Goal: Transaction & Acquisition: Purchase product/service

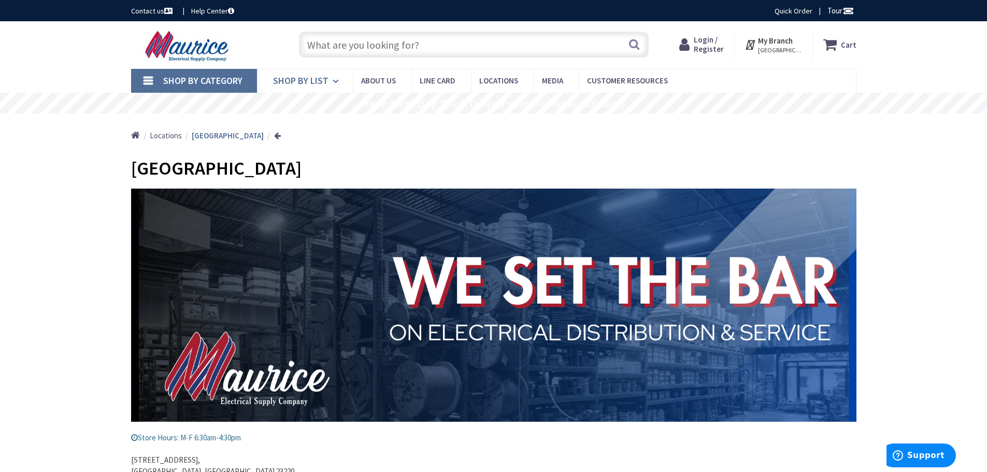
click at [334, 81] on icon at bounding box center [338, 81] width 10 height 23
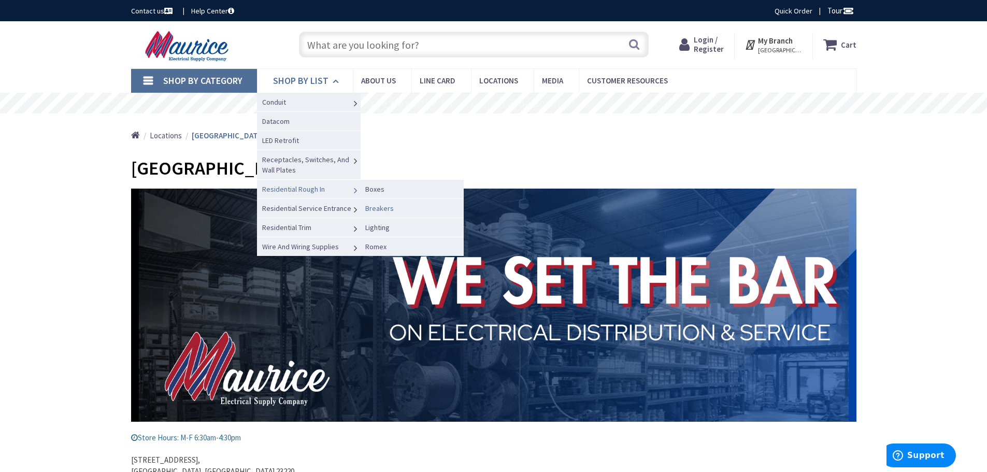
click at [382, 209] on span "Breakers" at bounding box center [379, 208] width 28 height 9
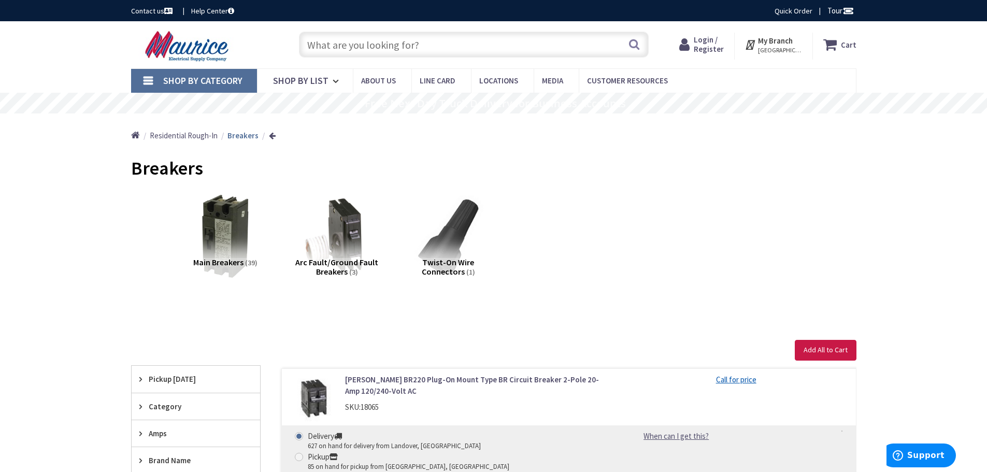
click at [349, 233] on img at bounding box center [337, 236] width 94 height 94
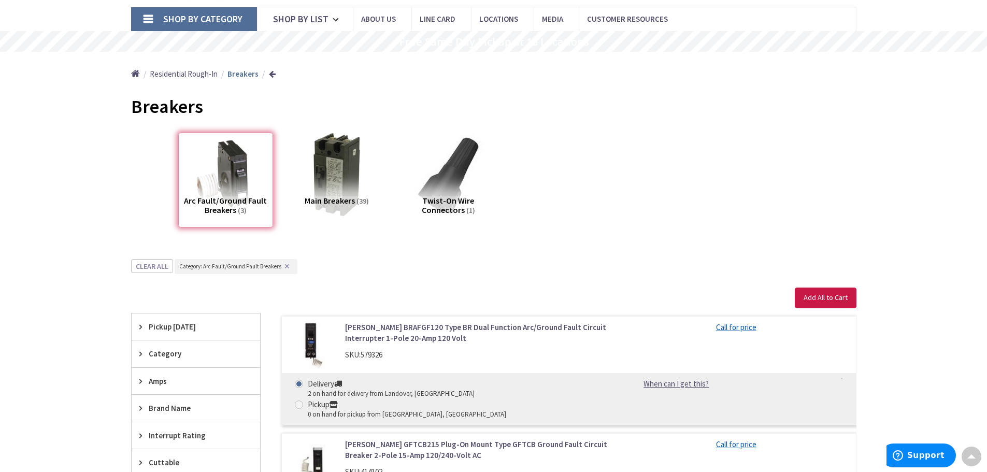
scroll to position [10, 0]
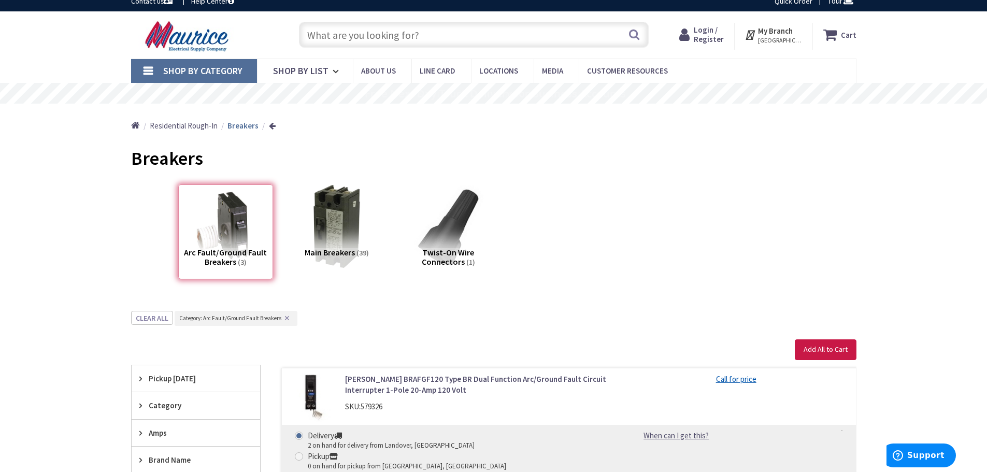
click at [274, 125] on div "Home Residential Rough-In Breakers" at bounding box center [493, 122] width 777 height 37
click at [271, 126] on link at bounding box center [272, 126] width 7 height 8
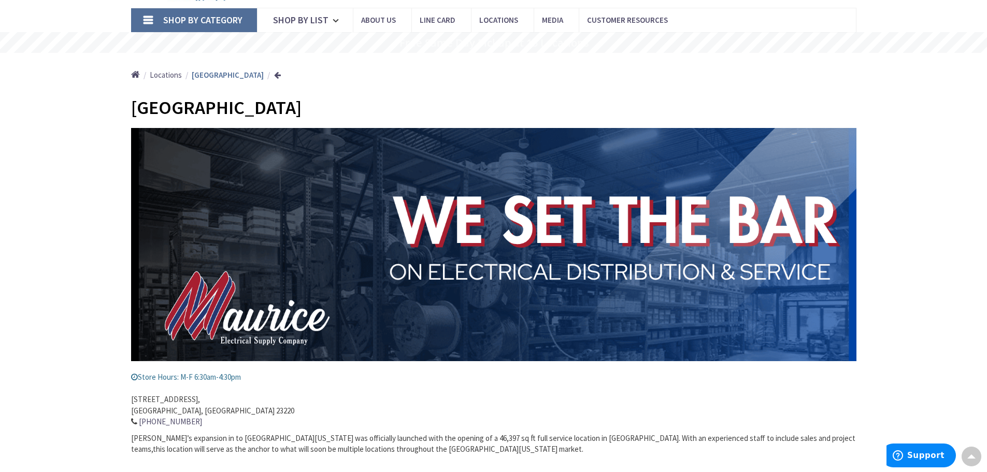
scroll to position [9, 0]
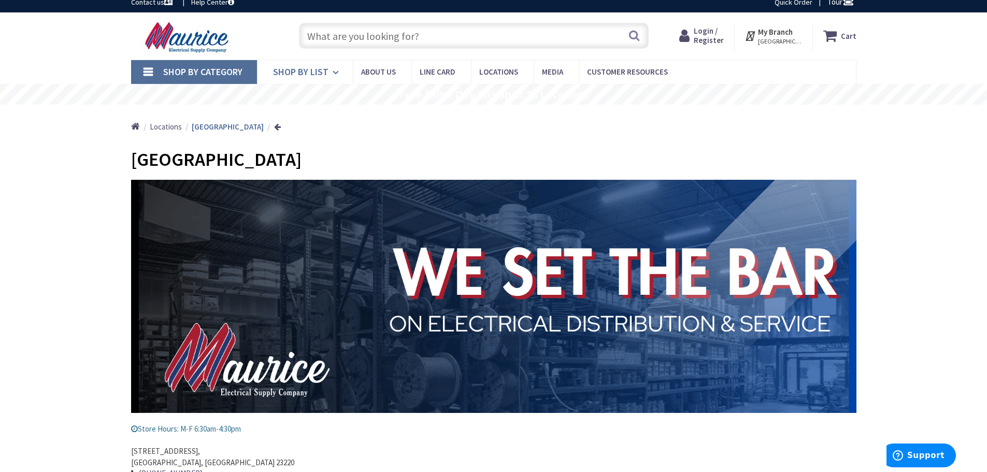
click at [320, 66] on span "Shop By List" at bounding box center [300, 72] width 55 height 12
click at [365, 41] on input "text" at bounding box center [474, 36] width 350 height 26
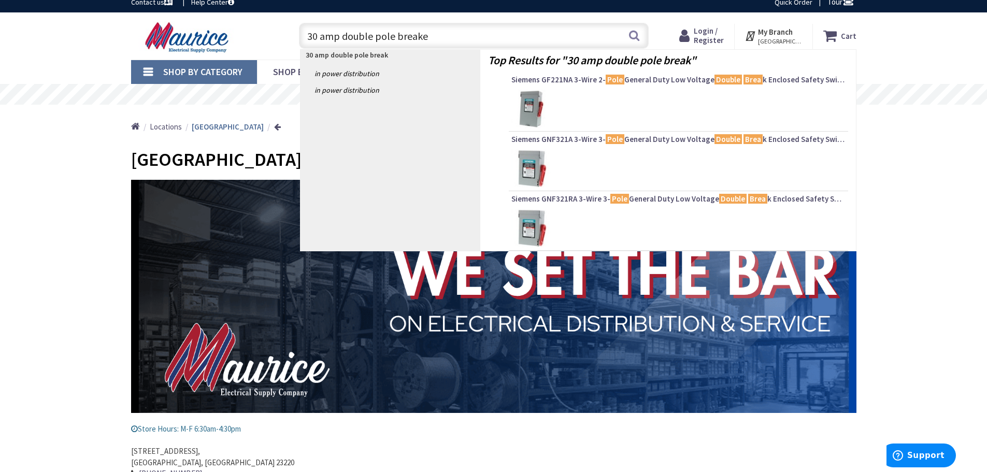
type input "30 amp double pole breaker"
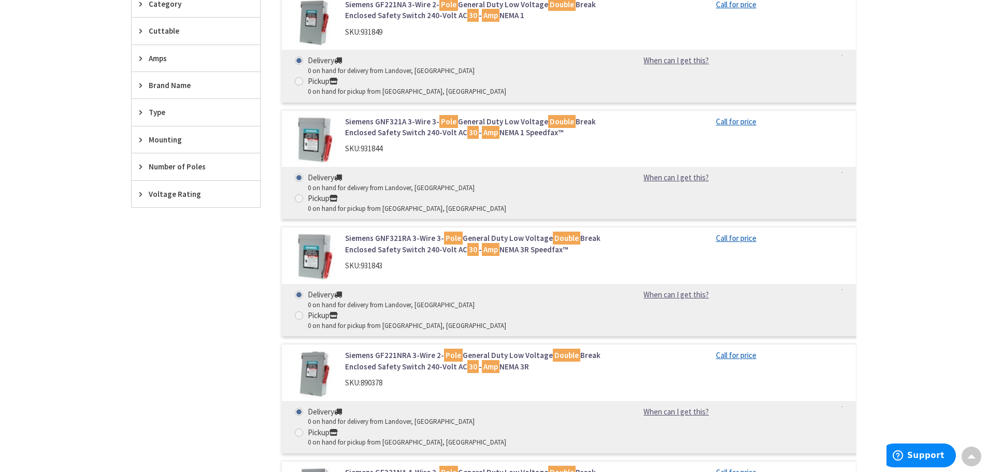
scroll to position [261, 0]
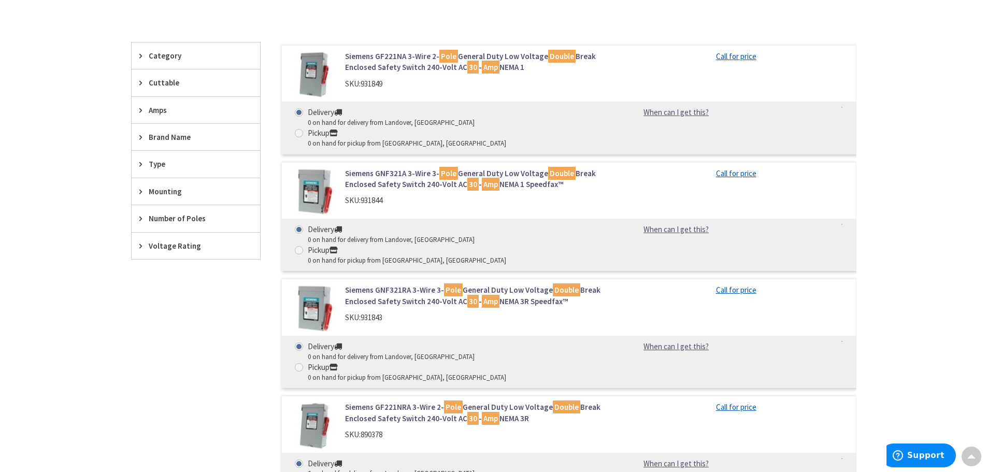
click at [186, 214] on span "Number of Poles" at bounding box center [191, 218] width 84 height 11
click at [152, 257] on span "2" at bounding box center [196, 257] width 128 height 18
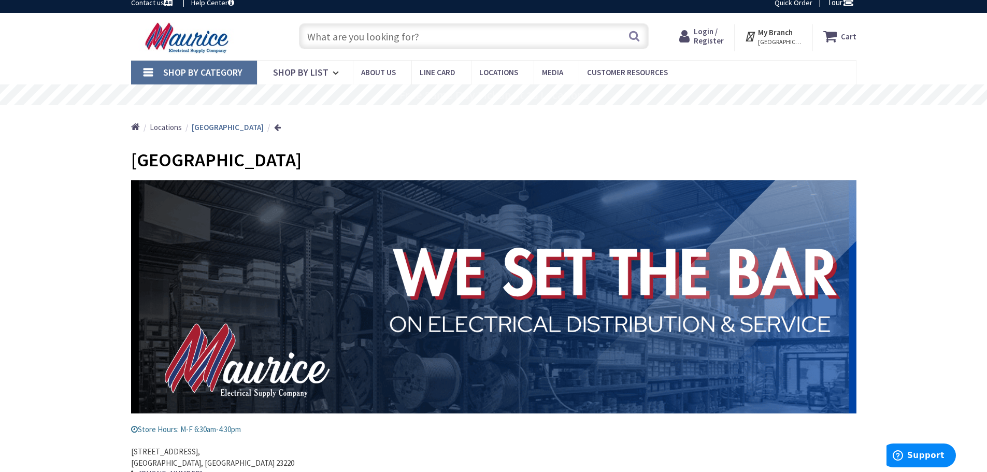
click at [310, 39] on input "text" at bounding box center [474, 36] width 350 height 26
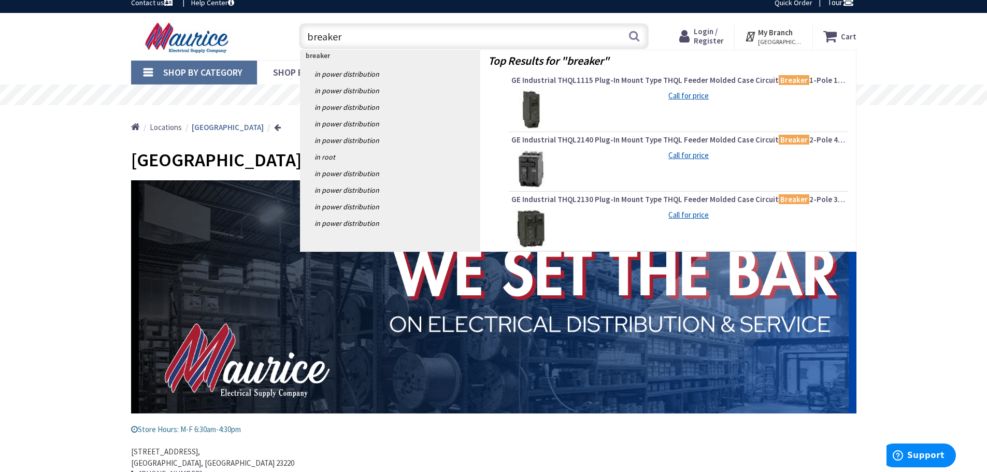
type input "breakers"
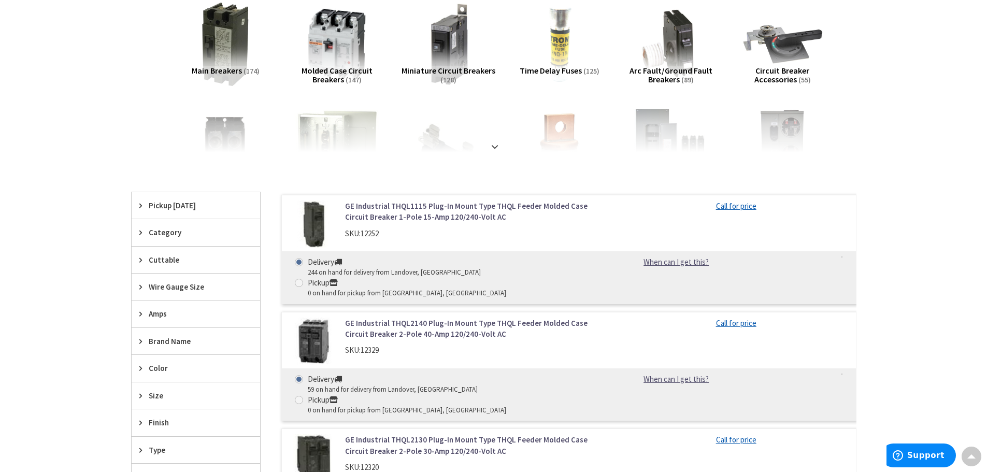
scroll to position [311, 0]
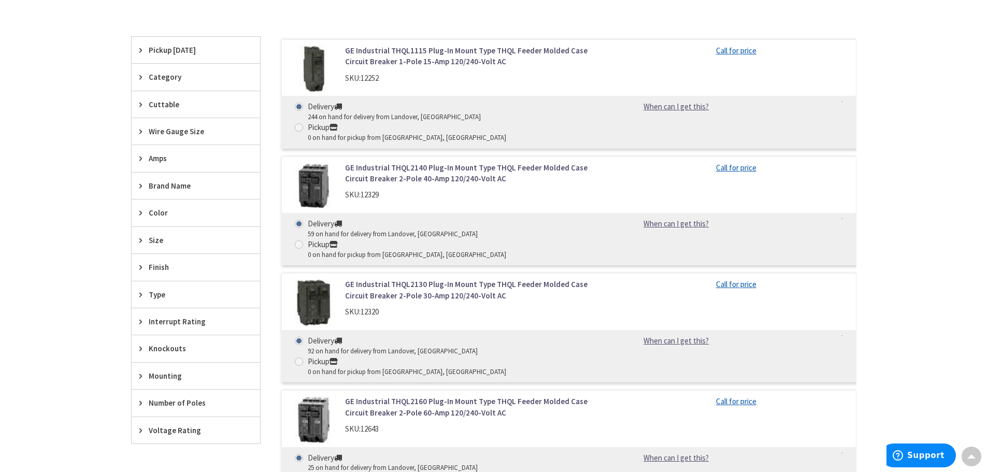
click at [171, 186] on span "Brand Name" at bounding box center [191, 185] width 84 height 11
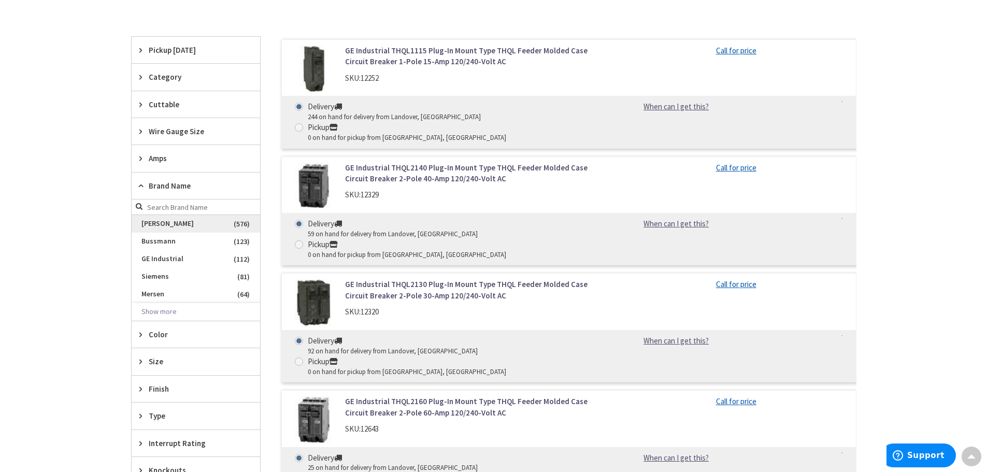
click at [154, 224] on span "[PERSON_NAME]" at bounding box center [196, 224] width 128 height 18
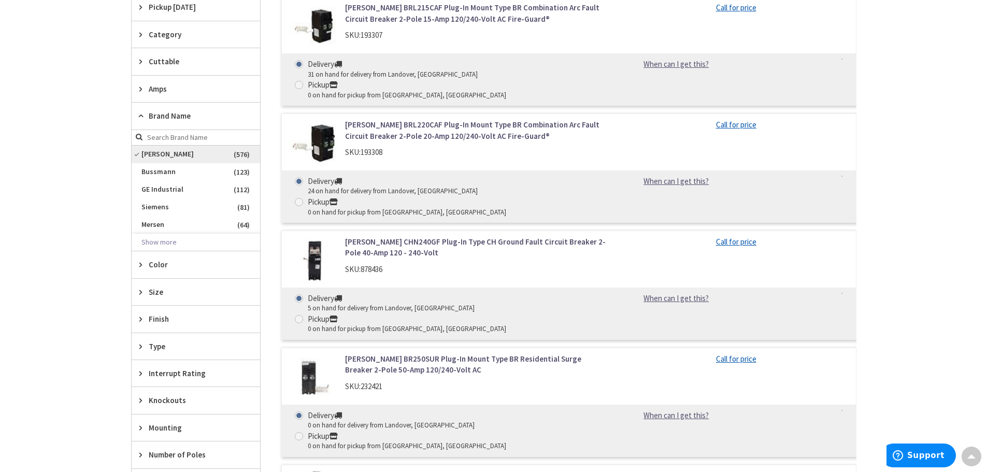
scroll to position [414, 0]
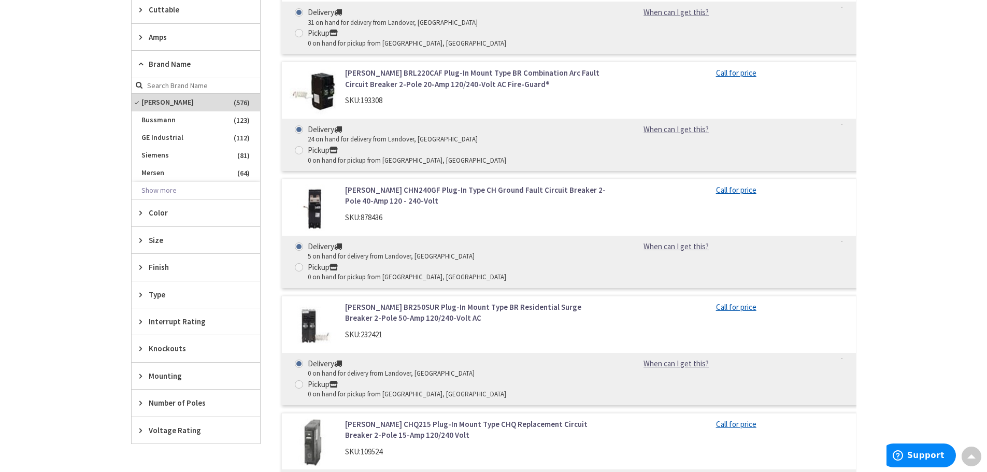
click at [144, 240] on icon at bounding box center [143, 240] width 8 height 8
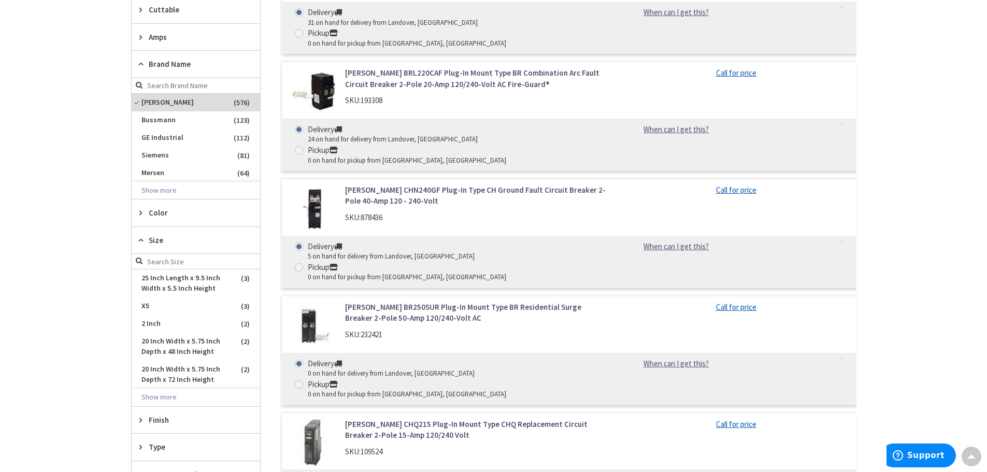
click at [140, 239] on icon at bounding box center [143, 240] width 8 height 8
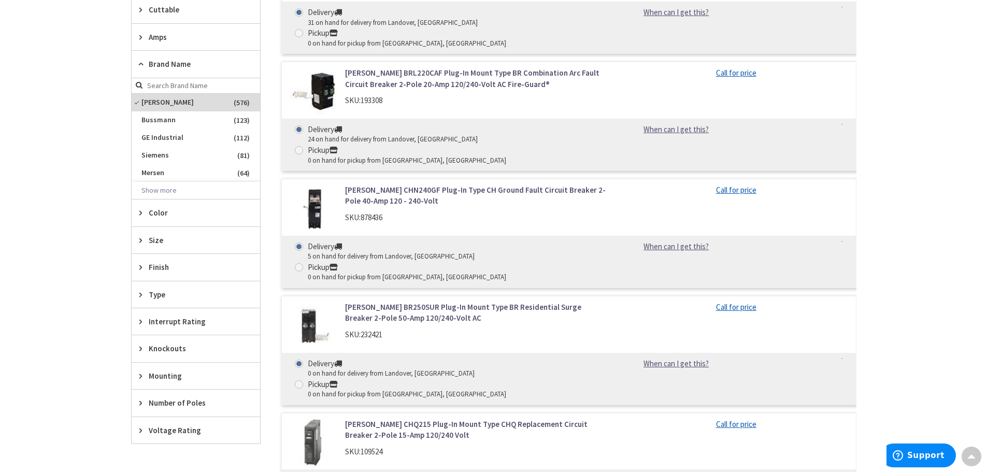
click at [162, 37] on span "Amps" at bounding box center [191, 37] width 84 height 11
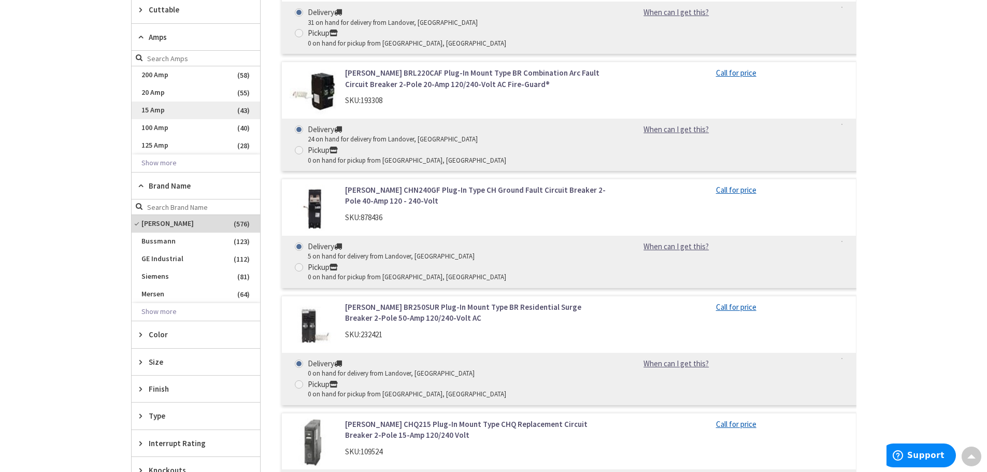
scroll to position [466, 0]
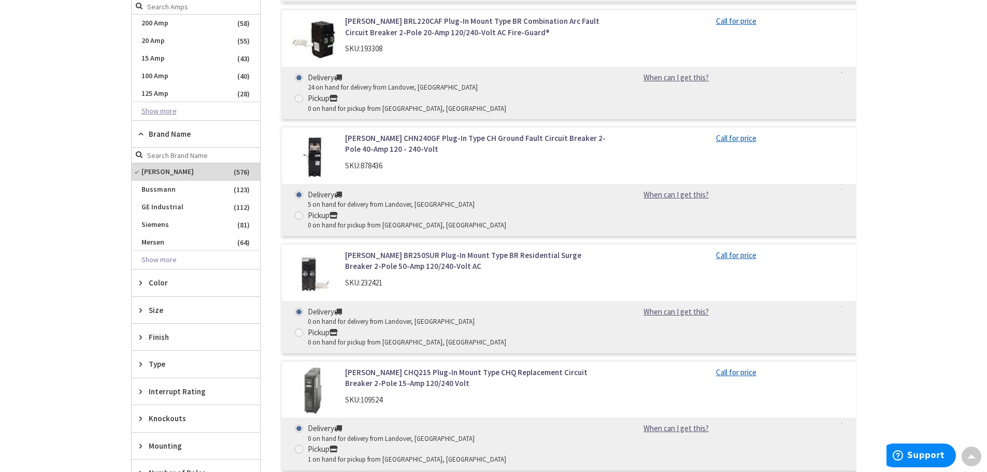
click at [170, 112] on button "Show more" at bounding box center [196, 112] width 128 height 18
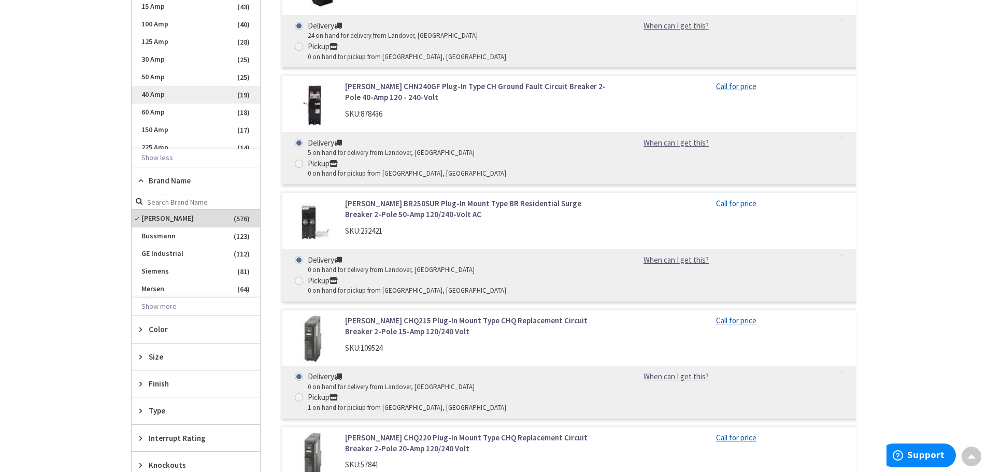
scroll to position [52, 0]
click at [179, 8] on span "30 Amp" at bounding box center [196, 8] width 128 height 18
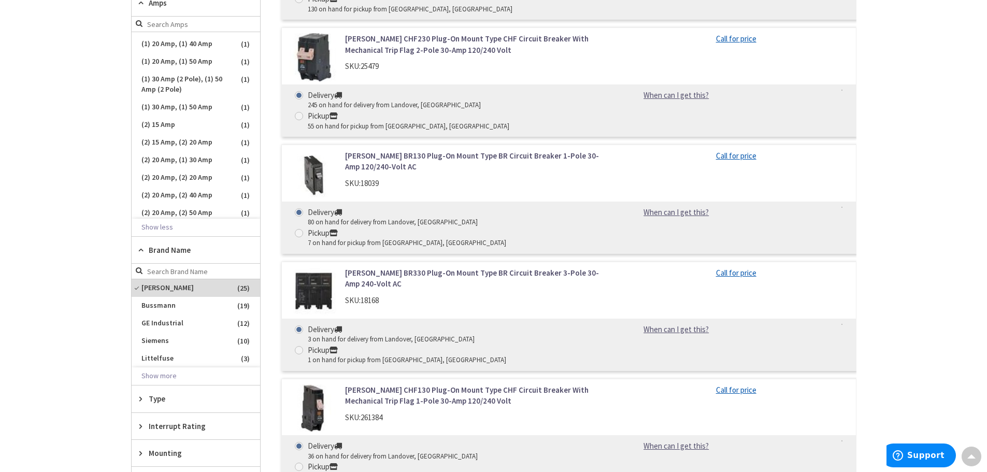
scroll to position [456, 0]
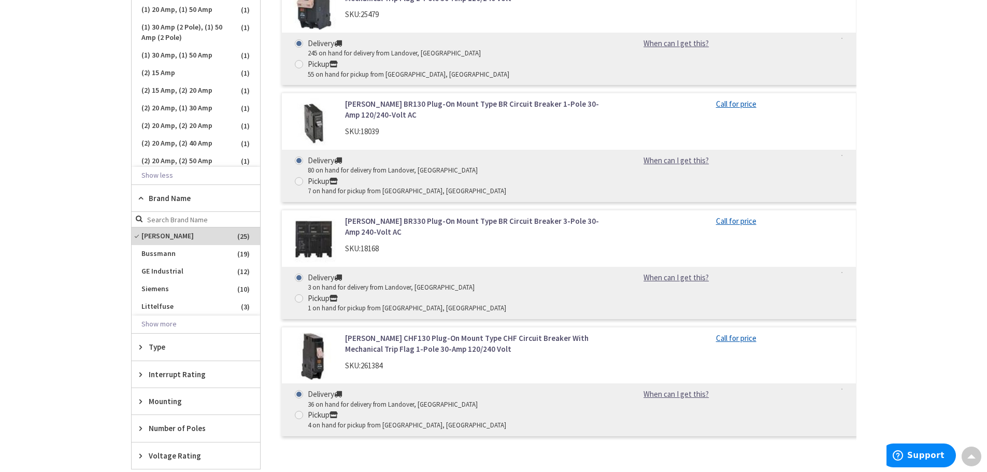
click at [143, 373] on icon at bounding box center [143, 374] width 8 height 8
drag, startPoint x: 70, startPoint y: 361, endPoint x: 77, endPoint y: 356, distance: 7.9
click at [73, 358] on div "Skip to Content Toggle Nav Search Cart My Cart Close" at bounding box center [493, 229] width 987 height 1329
click at [144, 374] on icon at bounding box center [143, 374] width 8 height 8
click at [140, 348] on icon at bounding box center [143, 347] width 8 height 8
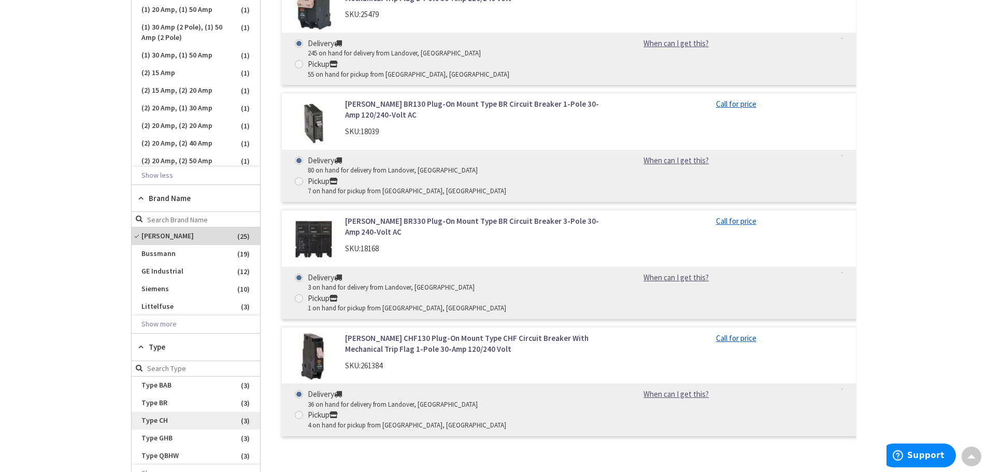
click at [154, 420] on span "Type CH" at bounding box center [196, 421] width 128 height 18
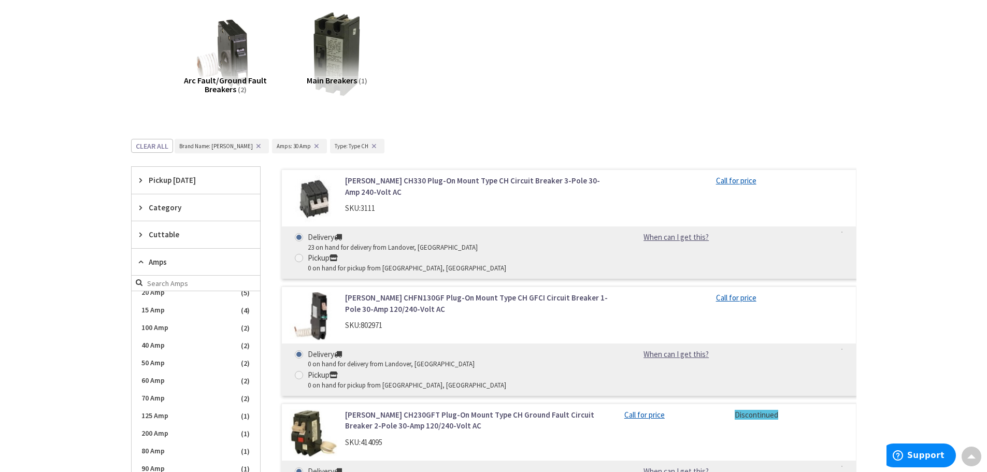
scroll to position [94, 0]
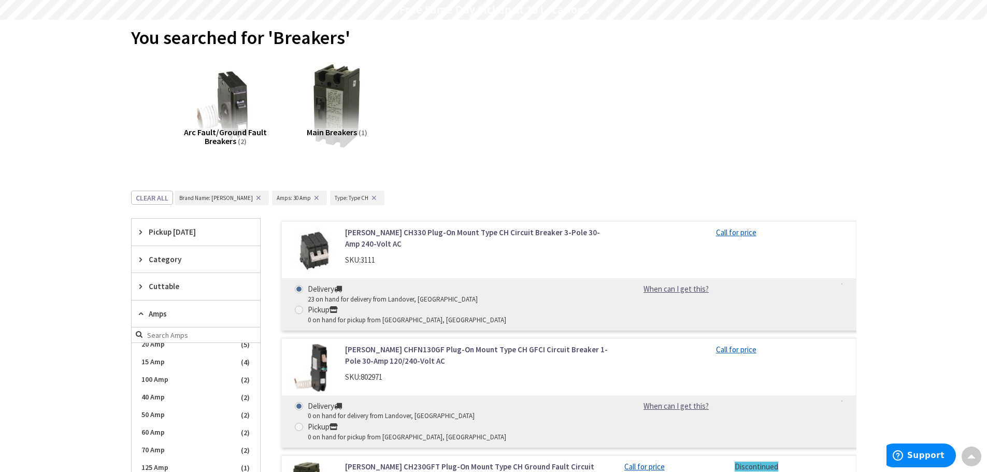
click at [368, 194] on button "✕" at bounding box center [373, 197] width 11 height 7
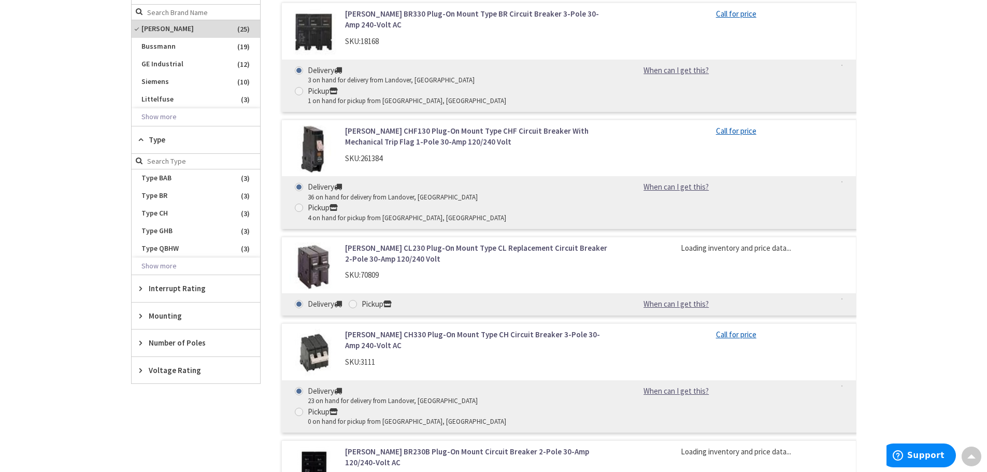
scroll to position [715, 0]
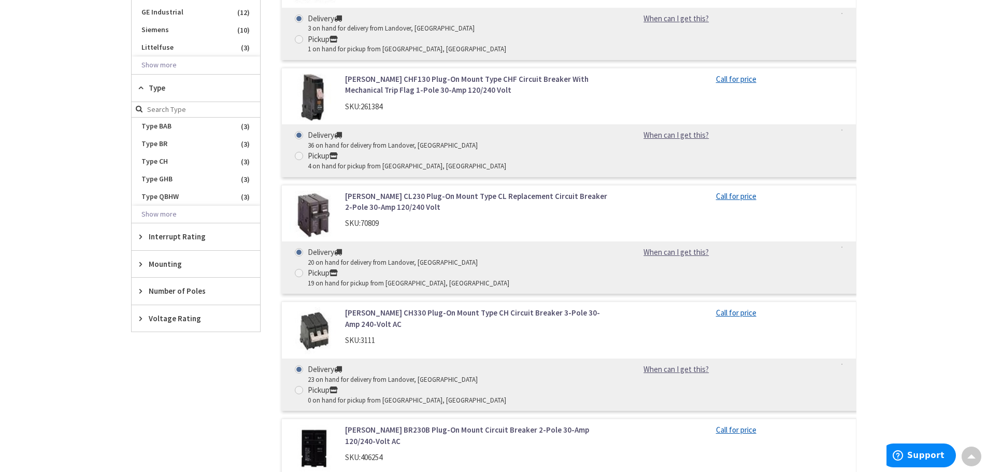
click at [140, 287] on icon at bounding box center [143, 291] width 8 height 8
click at [147, 325] on span "2" at bounding box center [196, 330] width 128 height 18
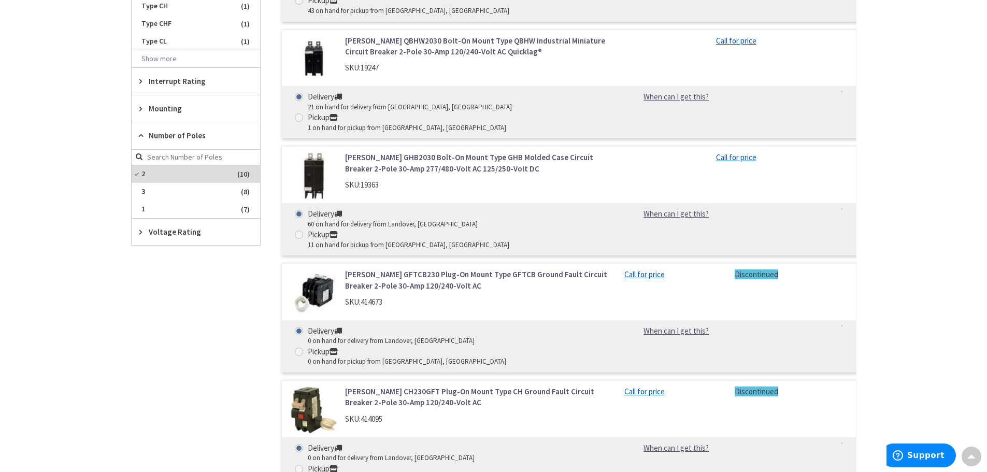
scroll to position [922, 0]
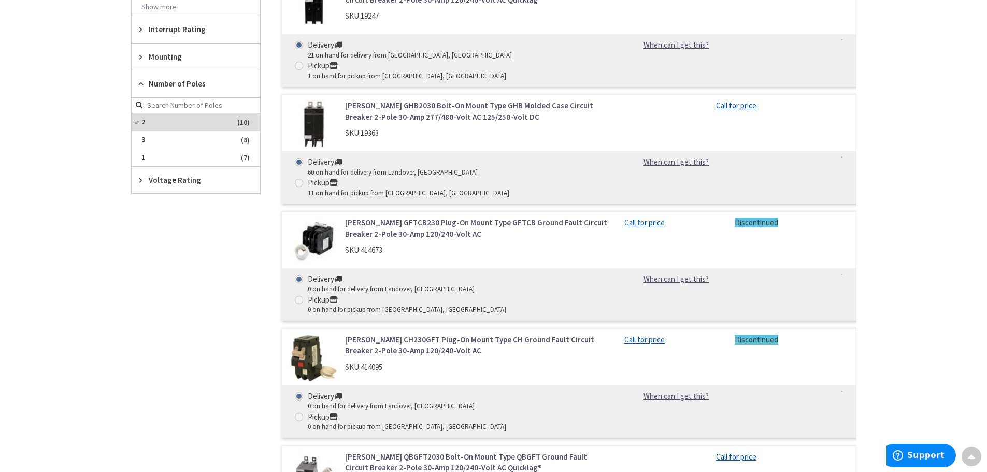
click at [392, 334] on link "[PERSON_NAME] CH230GFT Plug-On Mount Type CH Ground Fault Circuit Breaker 2-Pol…" at bounding box center [477, 345] width 264 height 22
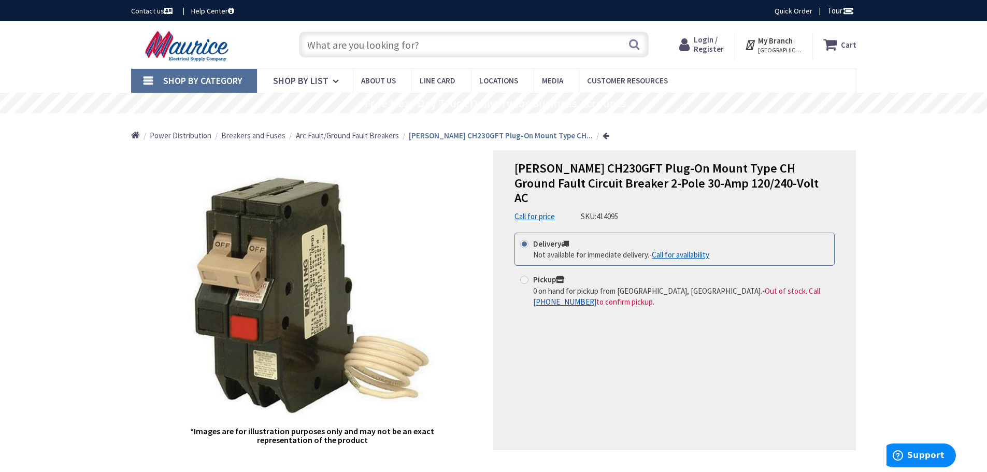
click at [526, 276] on span at bounding box center [524, 280] width 8 height 8
click at [526, 276] on input "Pickup 0 on hand for pickup from [GEOGRAPHIC_DATA], [GEOGRAPHIC_DATA]. - Out of…" at bounding box center [526, 279] width 7 height 7
radio input "true"
